Goal: Transaction & Acquisition: Purchase product/service

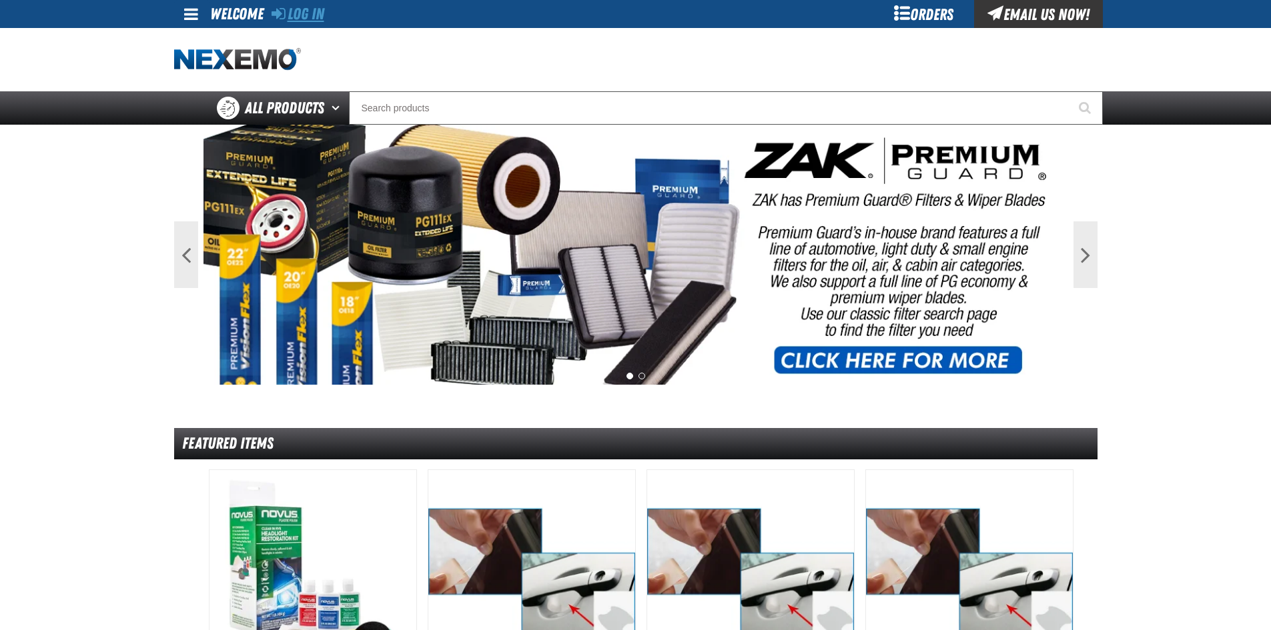
click at [318, 19] on link "Log In" at bounding box center [298, 14] width 53 height 19
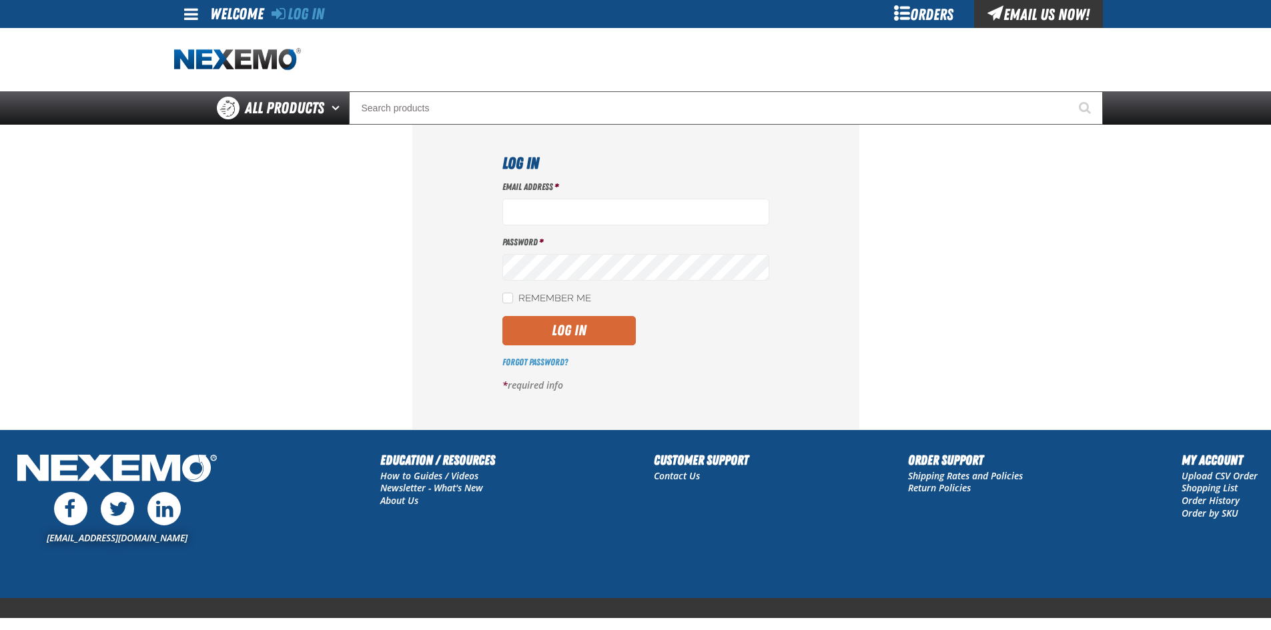
type input "jose_gonzalez@vivaautogroup.com"
click at [590, 328] on button "Log In" at bounding box center [568, 330] width 133 height 29
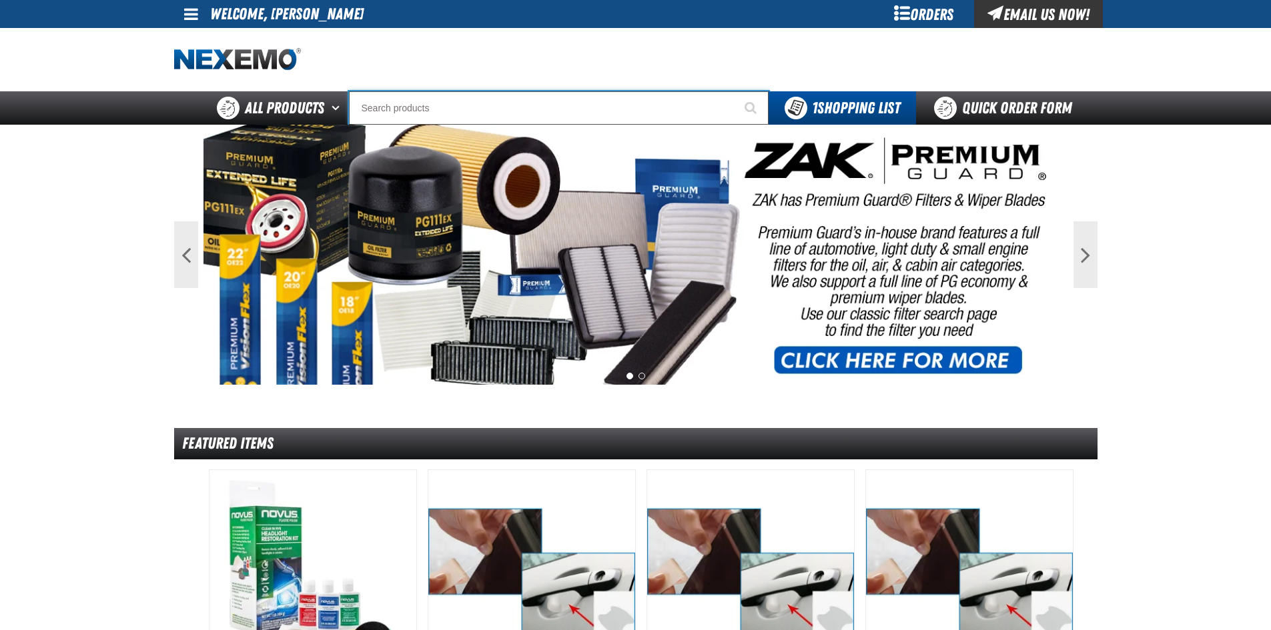
click at [522, 113] on input "Search" at bounding box center [559, 107] width 420 height 33
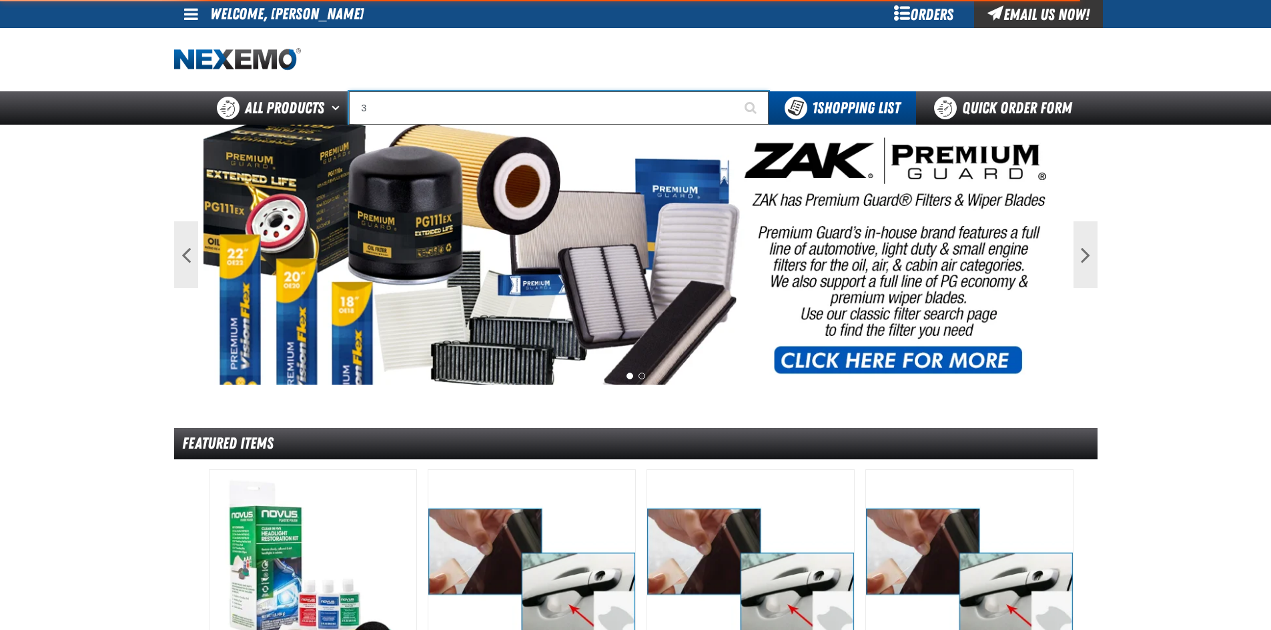
type input "30"
type input "30 MPG"
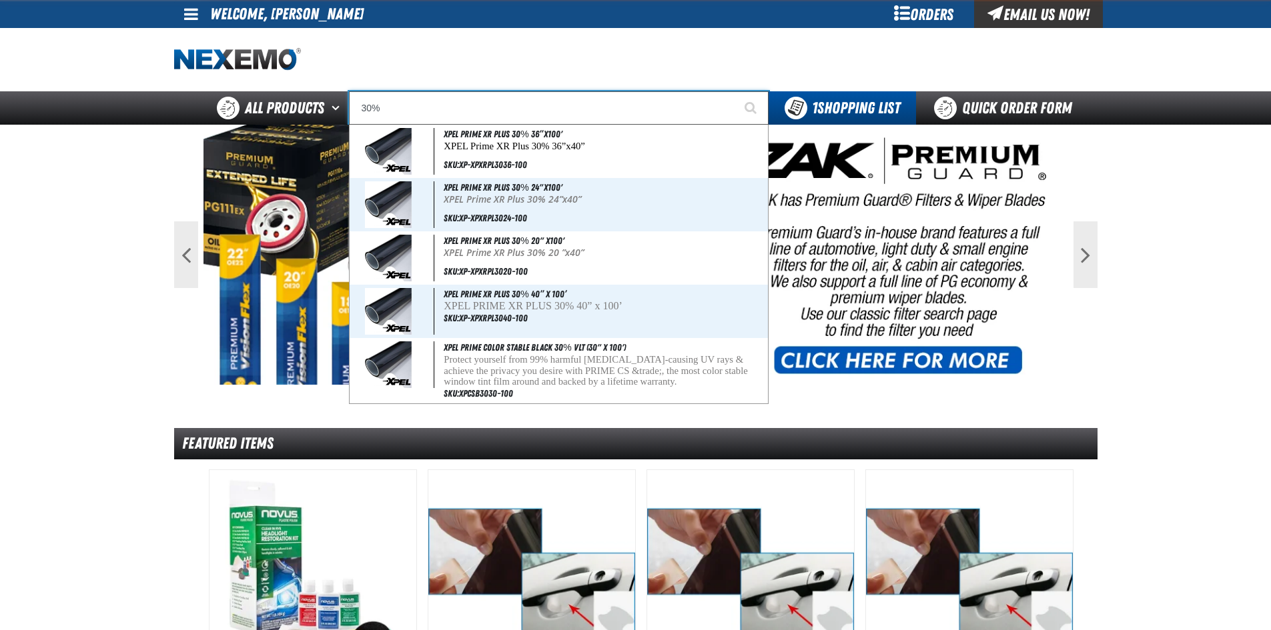
type input "30%"
click at [735, 91] on button "Start Searching" at bounding box center [751, 107] width 33 height 33
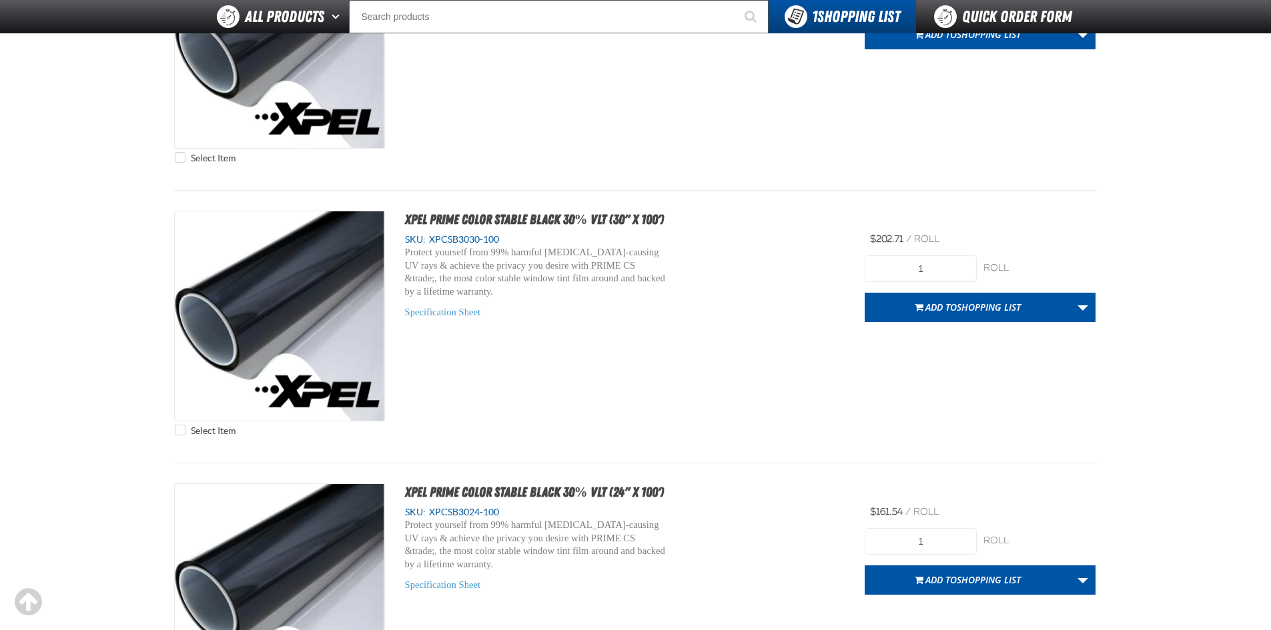
type input "5"
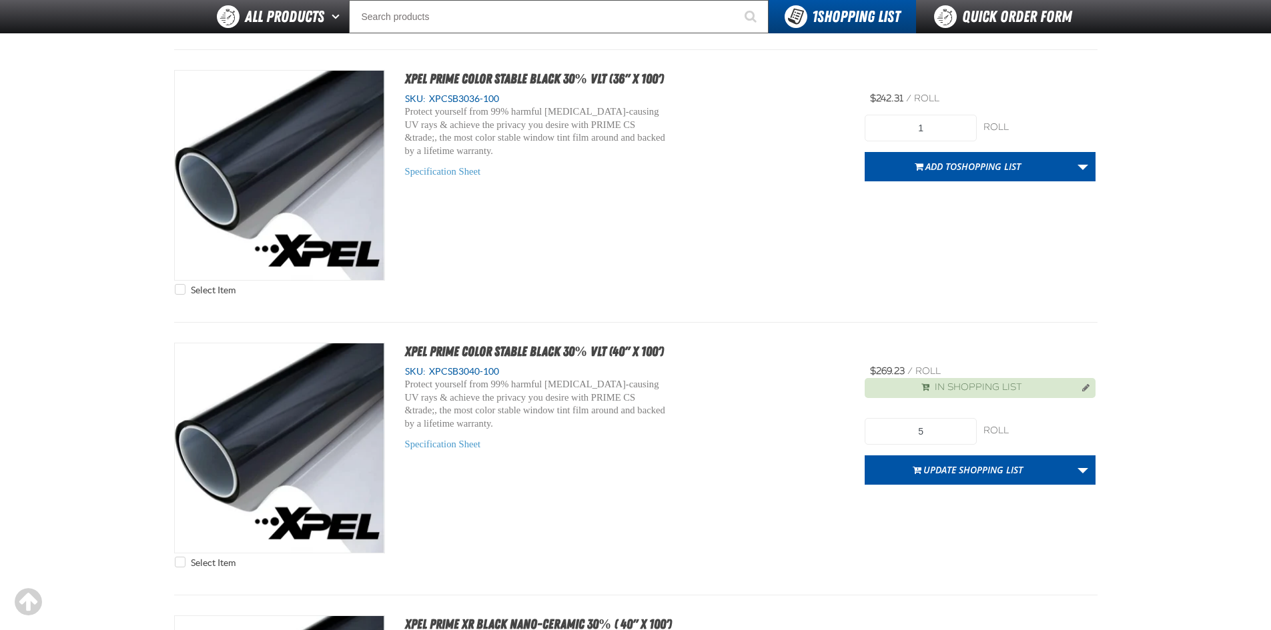
scroll to position [2068, 0]
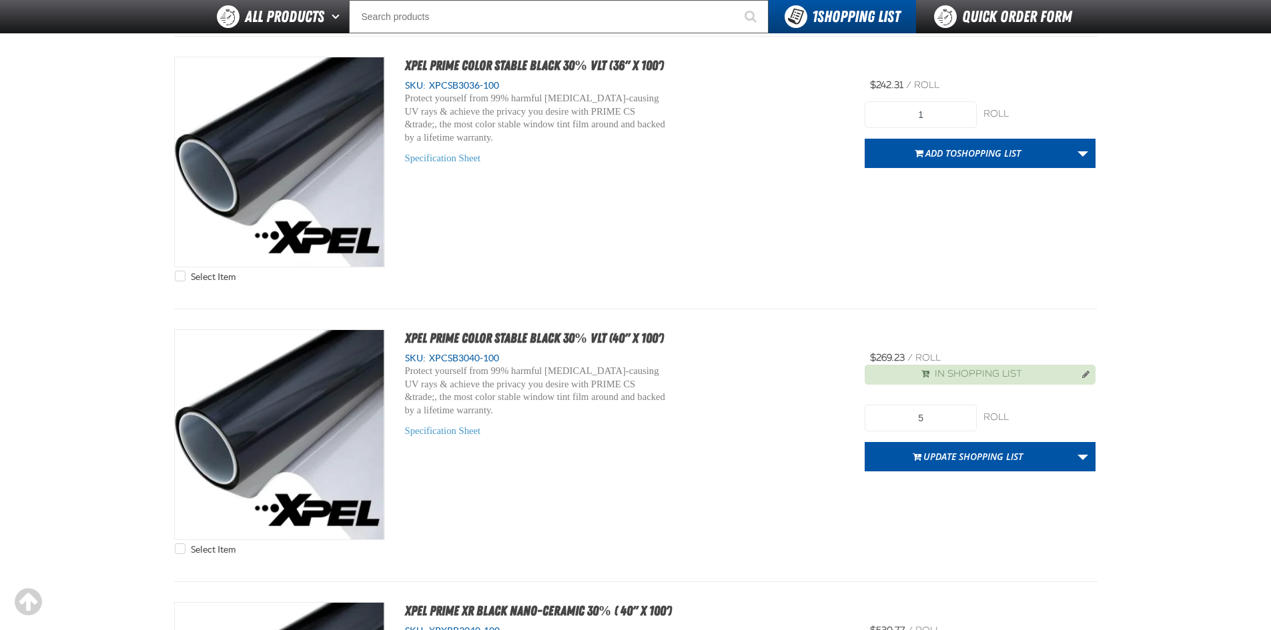
click at [782, 420] on div "Protect yourself from 99% harmful cancer-causing UV rays & achieve the privacy …" at bounding box center [625, 401] width 440 height 73
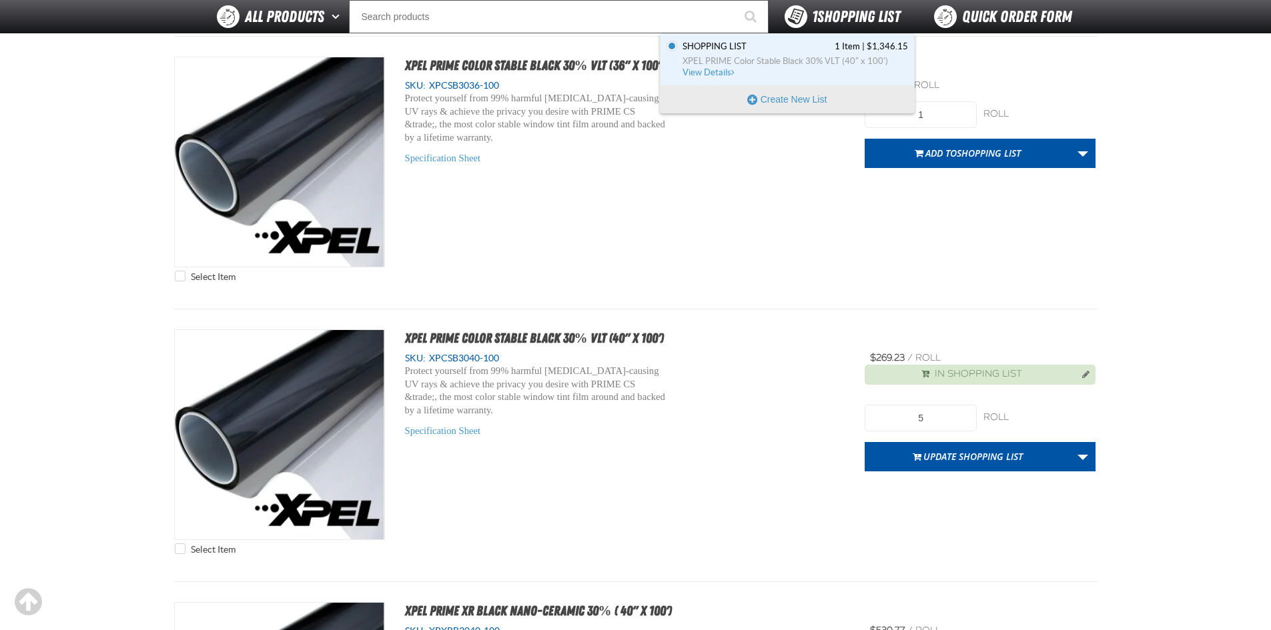
click at [839, 21] on span "1 Shopping List" at bounding box center [856, 16] width 88 height 19
click at [771, 55] on span "XPEL PRIME Color Stable Black 30% VLT (40" x 100')" at bounding box center [794, 61] width 225 height 12
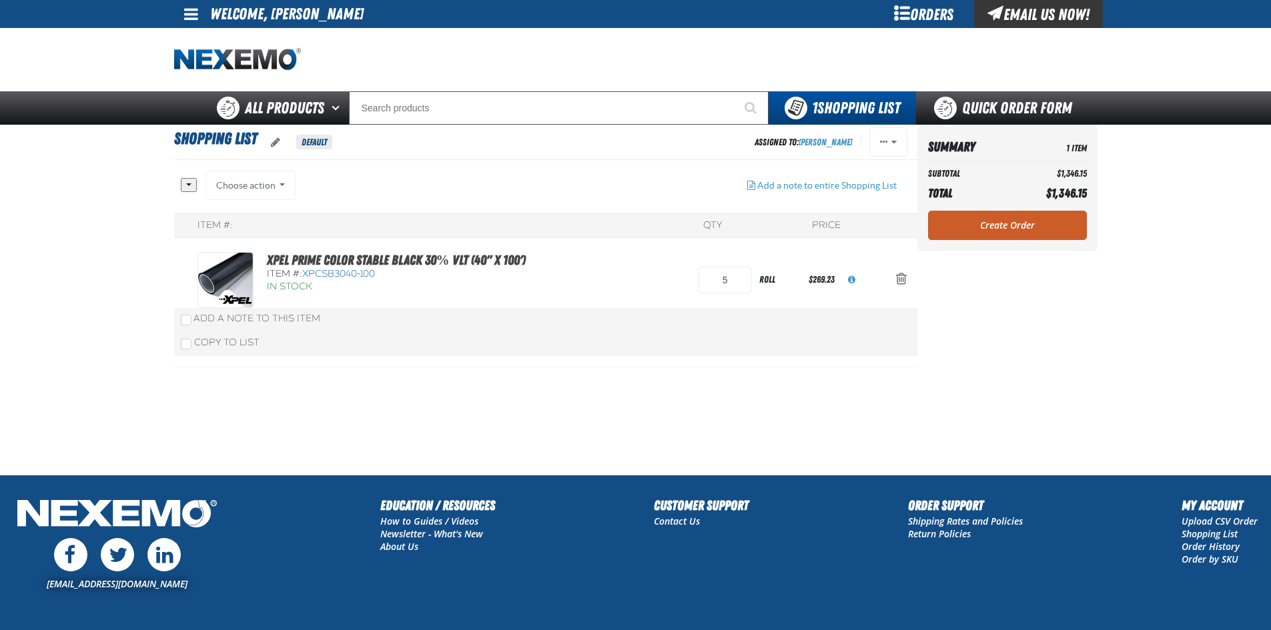
click at [820, 422] on section "Shopping List Default Assigned To: [PERSON_NAME] Reassign Duplicate Delete" at bounding box center [545, 300] width 743 height 350
click at [800, 421] on section "Shopping List Default Assigned To: [PERSON_NAME] Reassign Duplicate Delete" at bounding box center [545, 300] width 743 height 350
click at [997, 228] on link "Create Order" at bounding box center [1007, 225] width 159 height 29
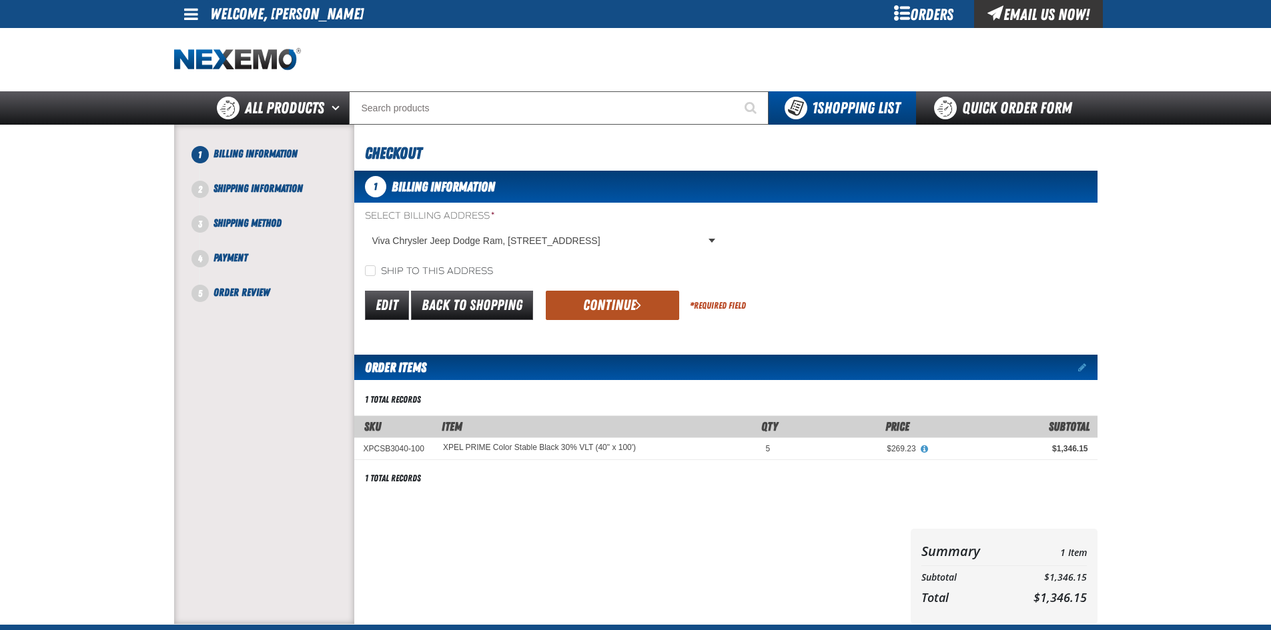
click at [608, 305] on button "Continue" at bounding box center [612, 305] width 133 height 29
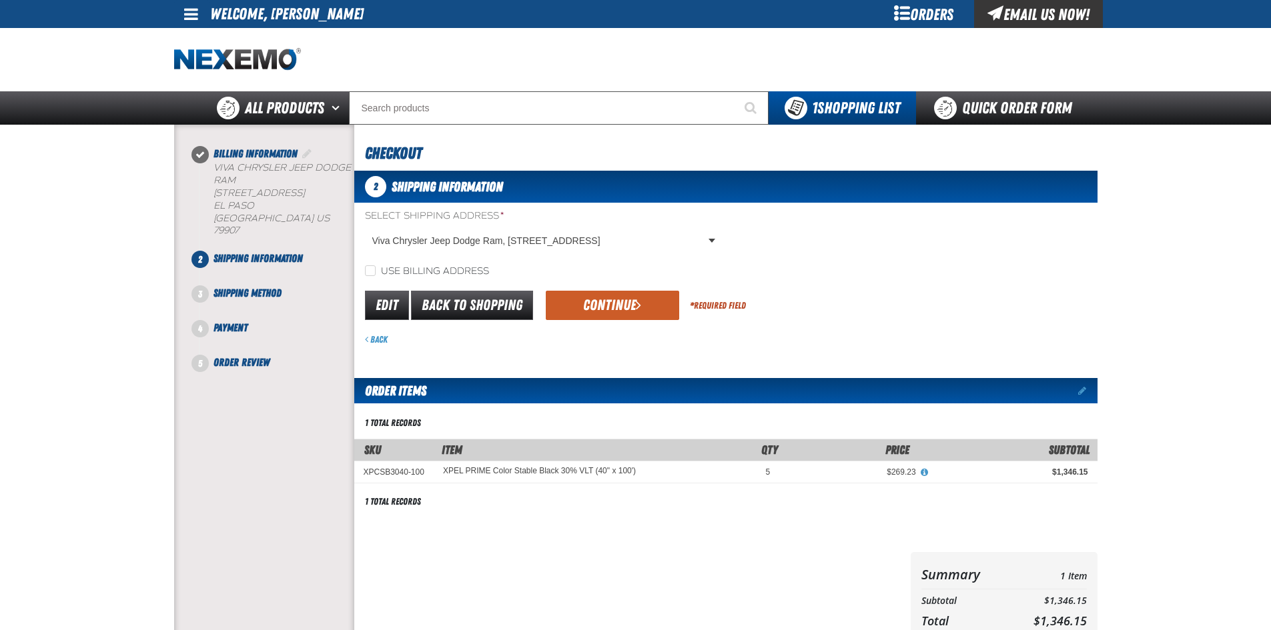
click at [608, 305] on button "Continue" at bounding box center [612, 305] width 133 height 29
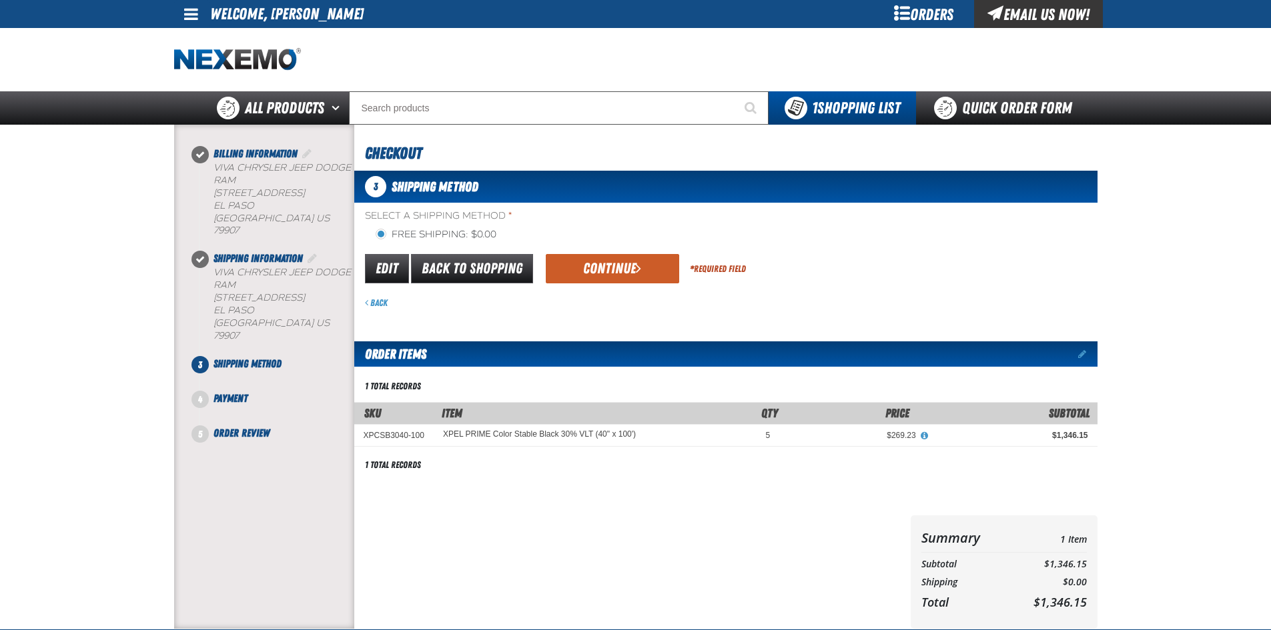
click at [617, 276] on button "Continue" at bounding box center [612, 268] width 133 height 29
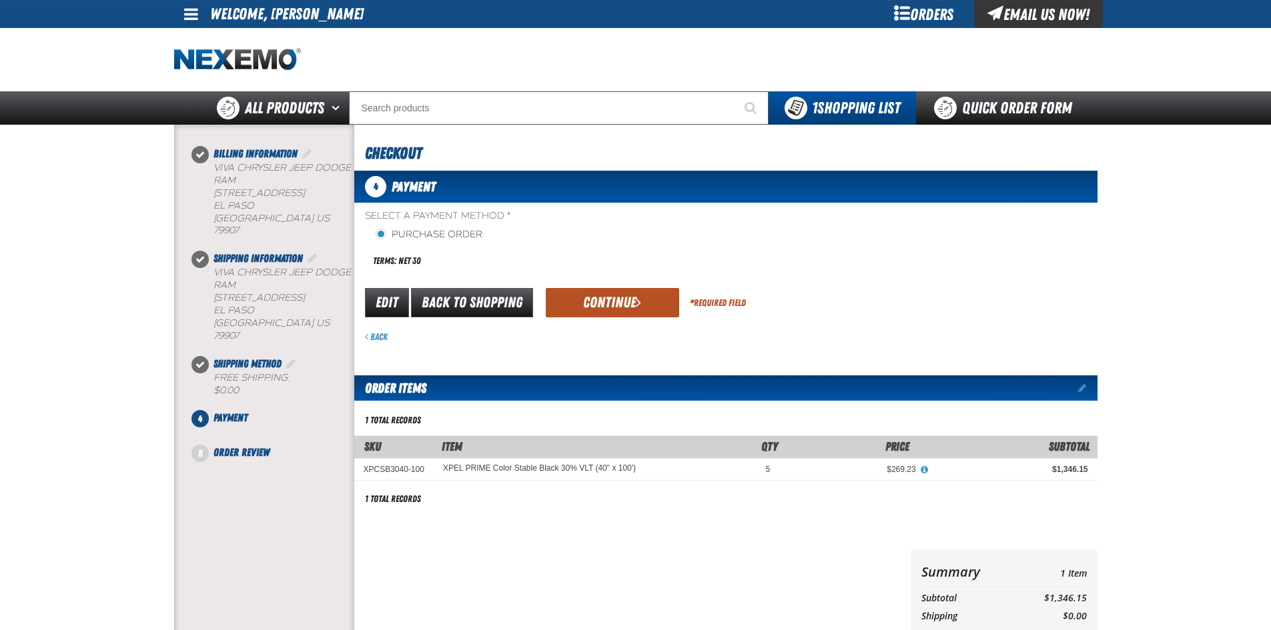
click at [607, 291] on button "Continue" at bounding box center [612, 302] width 133 height 29
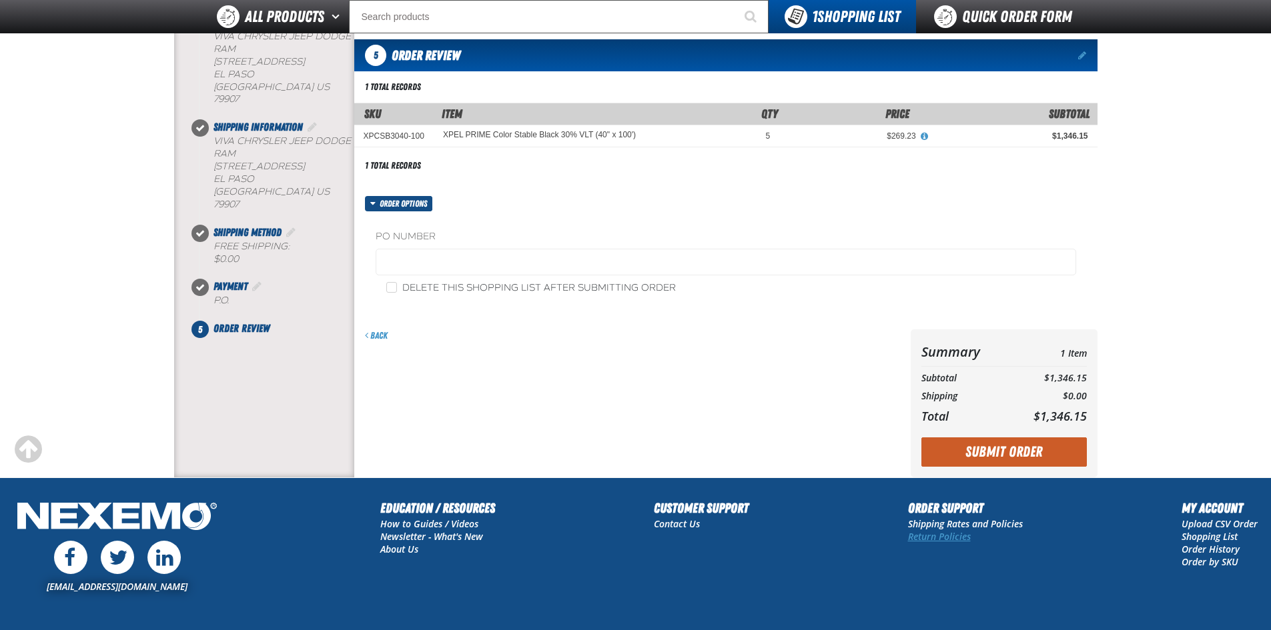
scroll to position [200, 0]
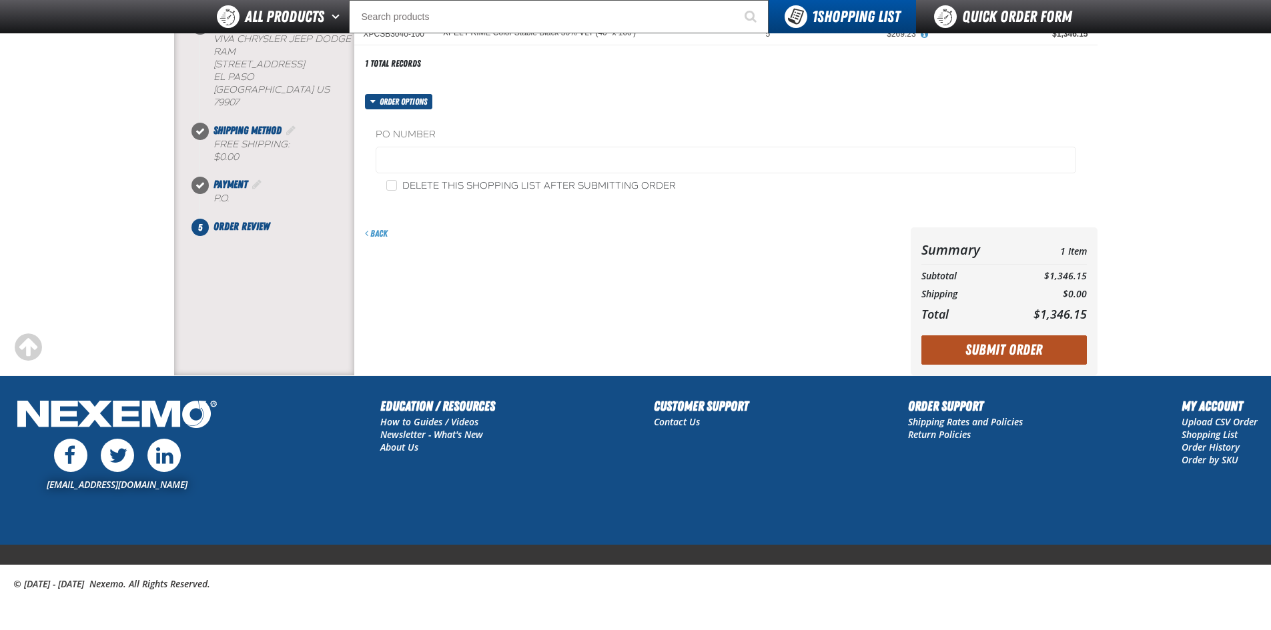
click at [983, 348] on button "Submit Order" at bounding box center [1003, 350] width 165 height 29
